Goal: Find specific page/section: Find specific page/section

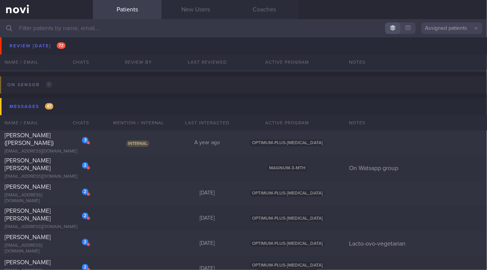
scroll to position [4673, 0]
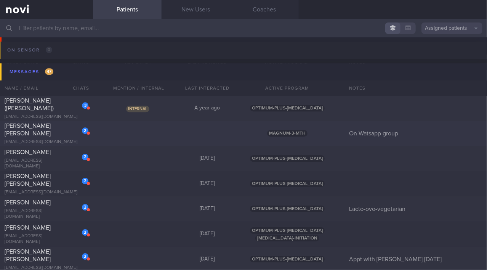
click at [59, 124] on div "[PERSON_NAME] [PERSON_NAME]" at bounding box center [46, 129] width 82 height 15
select select "9"
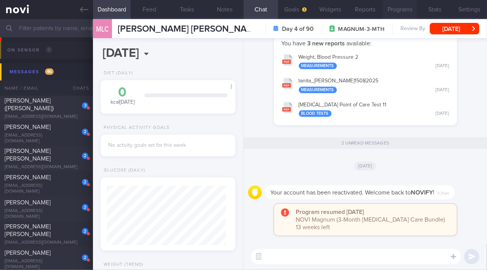
click at [404, 8] on button "Programs" at bounding box center [399, 9] width 35 height 19
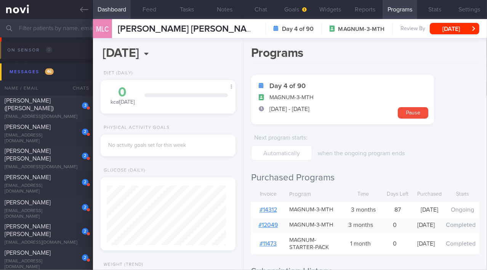
click at [271, 212] on link "# 14312" at bounding box center [268, 209] width 18 height 6
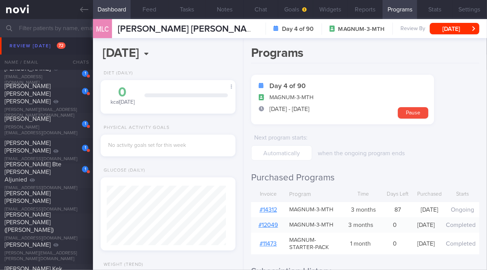
scroll to position [4569, 0]
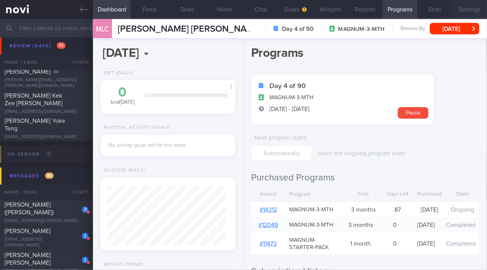
click at [464, 12] on button "Settings" at bounding box center [469, 9] width 35 height 19
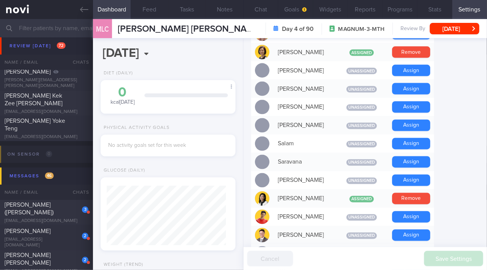
scroll to position [738, 0]
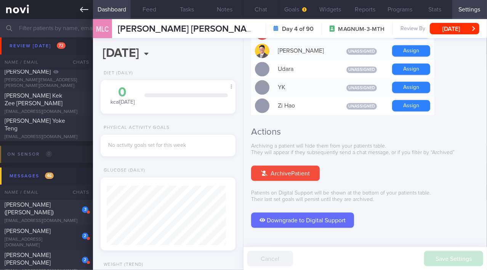
click at [85, 11] on icon at bounding box center [84, 9] width 8 height 8
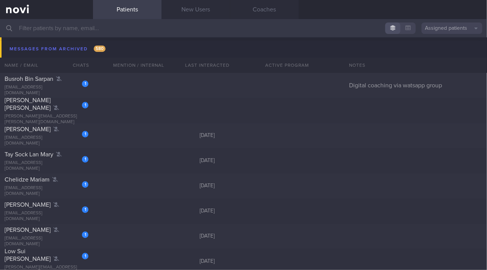
scroll to position [5849, 0]
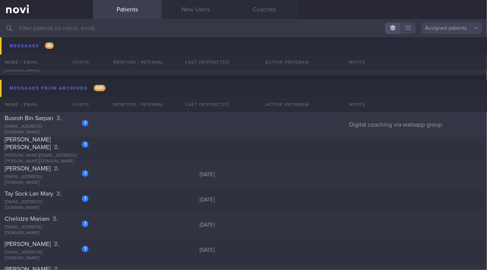
click at [59, 129] on div "[EMAIL_ADDRESS][DOMAIN_NAME]" at bounding box center [47, 129] width 84 height 11
select select "9"
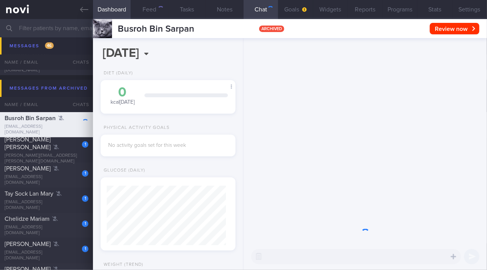
scroll to position [59, 119]
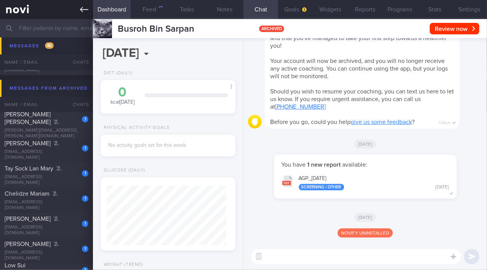
click at [83, 9] on icon at bounding box center [84, 9] width 8 height 5
